Goal: Information Seeking & Learning: Find specific fact

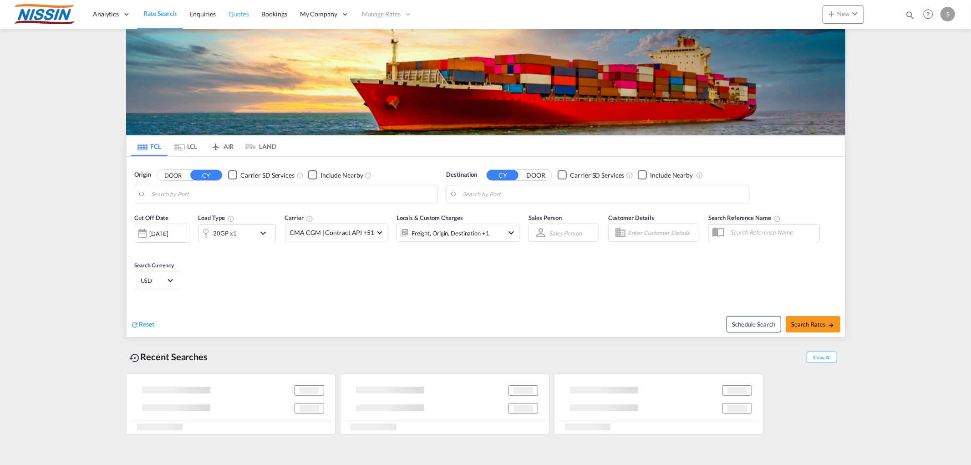
type input "[GEOGRAPHIC_DATA], [GEOGRAPHIC_DATA], USMEM"
type input "[GEOGRAPHIC_DATA], [GEOGRAPHIC_DATA]"
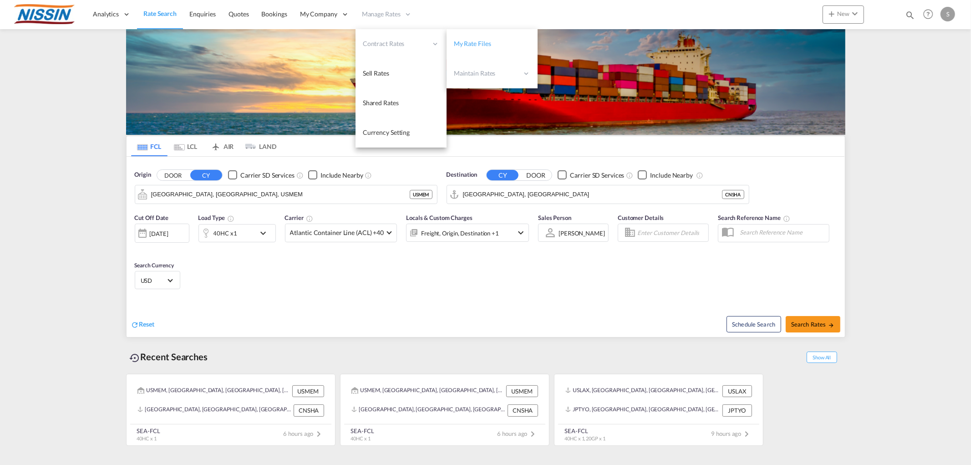
click at [468, 46] on span "My Rate Files" at bounding box center [472, 44] width 37 height 8
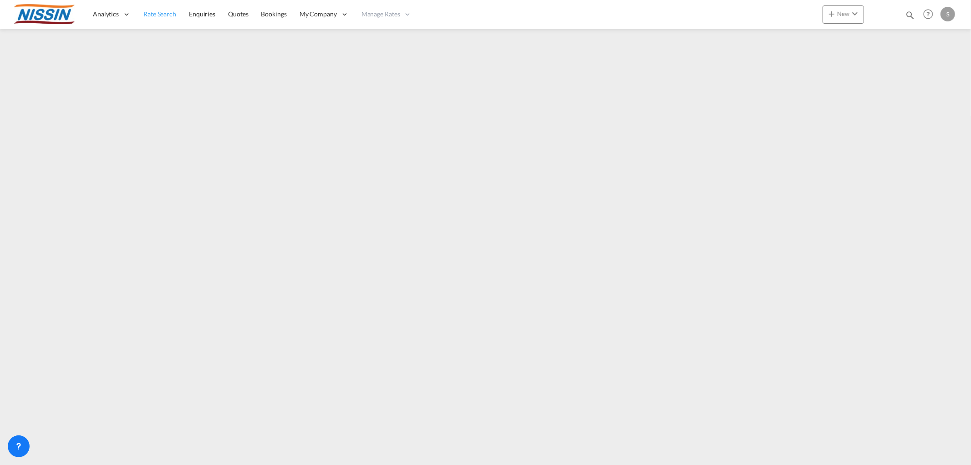
click at [164, 17] on span "Rate Search" at bounding box center [159, 14] width 33 height 8
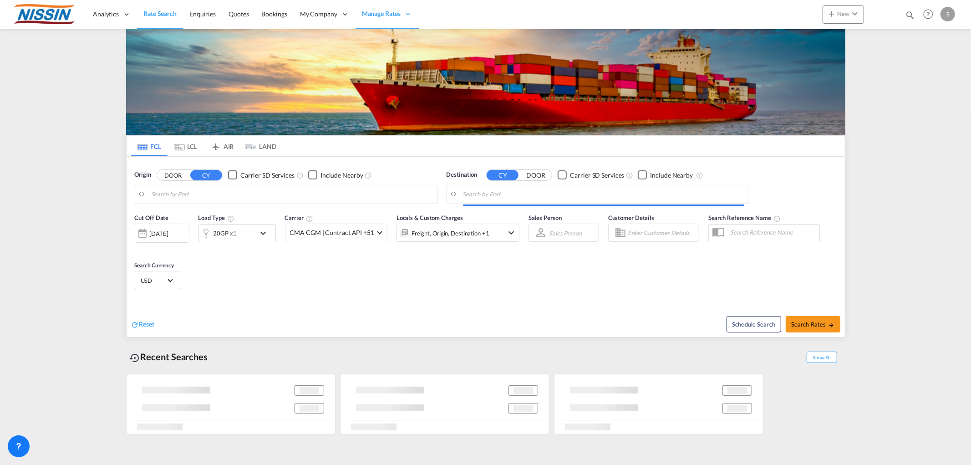
type input "[GEOGRAPHIC_DATA], [GEOGRAPHIC_DATA], USMEM"
type input "[GEOGRAPHIC_DATA], [GEOGRAPHIC_DATA]"
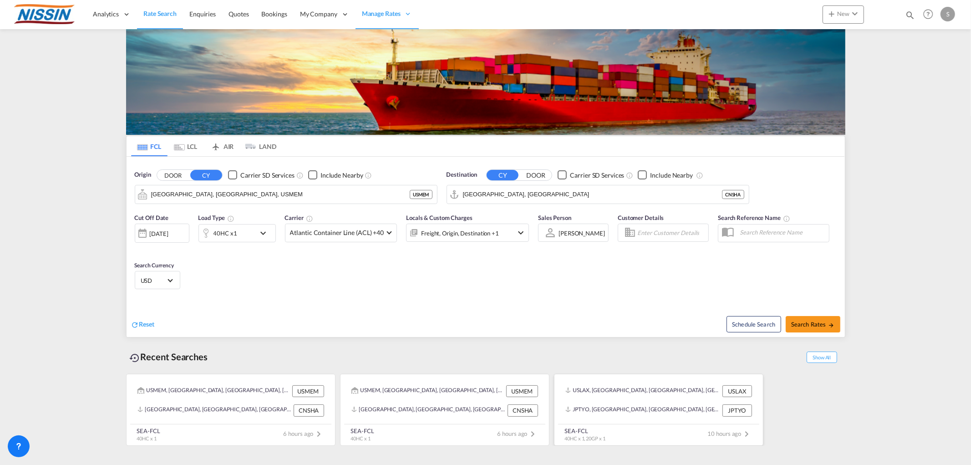
click at [724, 437] on div "10 hours ago" at bounding box center [730, 433] width 45 height 11
